Goal: Find specific page/section: Find specific page/section

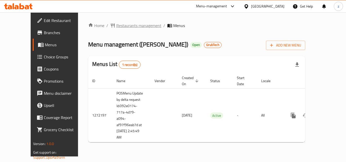
click at [117, 23] on span "Restaurants management" at bounding box center [138, 26] width 45 height 6
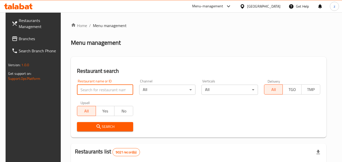
click at [96, 92] on input "search" at bounding box center [105, 90] width 56 height 10
paste input "690140"
type input "690140"
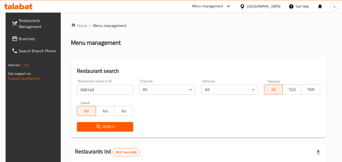
click at [105, 127] on span "Search" at bounding box center [105, 127] width 48 height 6
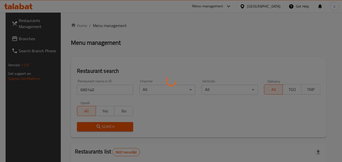
click at [105, 126] on div at bounding box center [171, 81] width 342 height 162
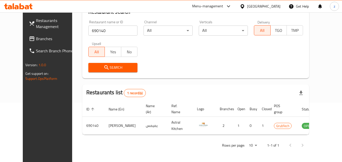
scroll to position [57, 0]
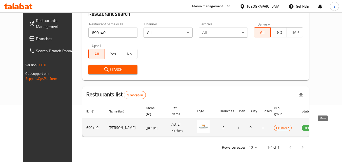
click at [328, 129] on icon "enhanced table" at bounding box center [331, 128] width 6 height 6
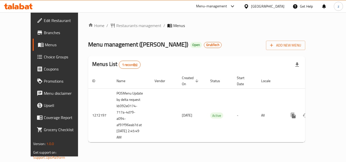
click at [109, 31] on div "Home / Restaurants management / Menus Menu management ( Yum Yums ) Open GrubTec…" at bounding box center [196, 85] width 217 height 124
click at [116, 27] on span "Restaurants management" at bounding box center [138, 26] width 45 height 6
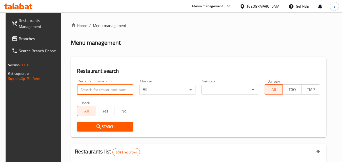
click at [96, 93] on input "search" at bounding box center [105, 90] width 56 height 10
paste input "690140"
type input "690140"
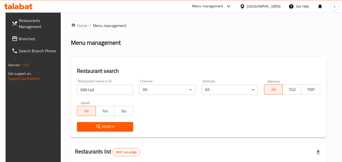
click at [88, 126] on span "Search" at bounding box center [105, 127] width 48 height 6
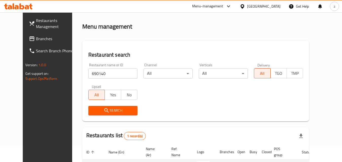
scroll to position [51, 0]
